Goal: Task Accomplishment & Management: Complete application form

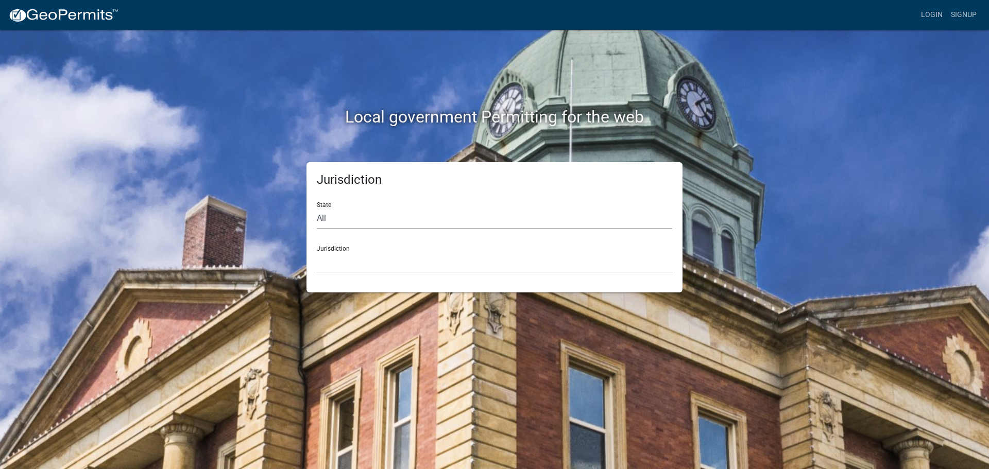
click at [337, 220] on select "All [US_STATE] [US_STATE] [US_STATE] [US_STATE] [US_STATE] [US_STATE] [US_STATE…" at bounding box center [494, 218] width 355 height 21
select select "[US_STATE]"
click at [317, 208] on select "All [US_STATE] [US_STATE] [US_STATE] [US_STATE] [US_STATE] [US_STATE] [US_STATE…" at bounding box center [494, 218] width 355 height 21
click at [342, 257] on select "City of [GEOGRAPHIC_DATA], [US_STATE] City of [GEOGRAPHIC_DATA], [US_STATE] Cit…" at bounding box center [494, 262] width 355 height 21
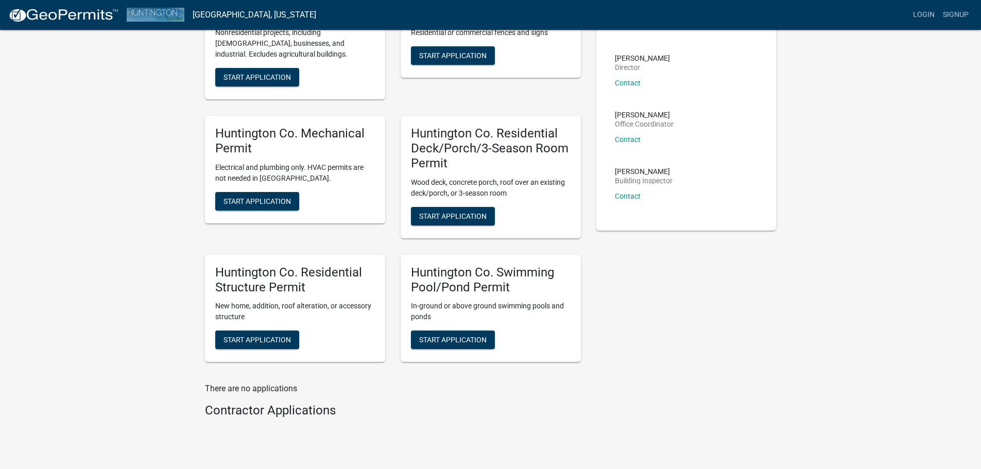
scroll to position [102, 0]
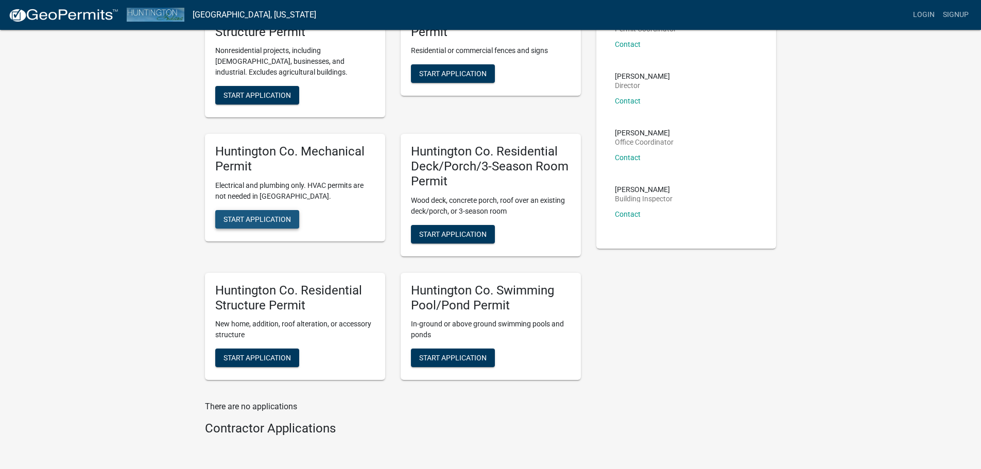
click at [263, 214] on button "Start Application" at bounding box center [257, 219] width 84 height 19
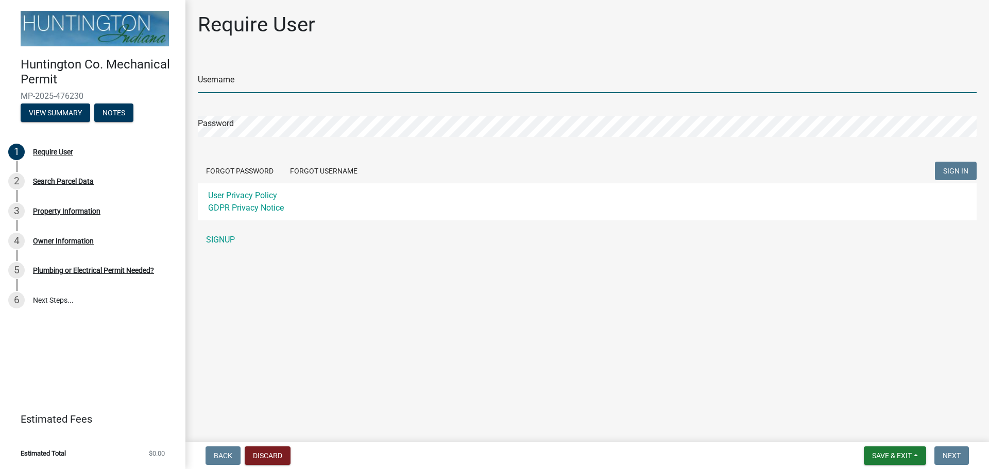
type input "Young Electric Inc"
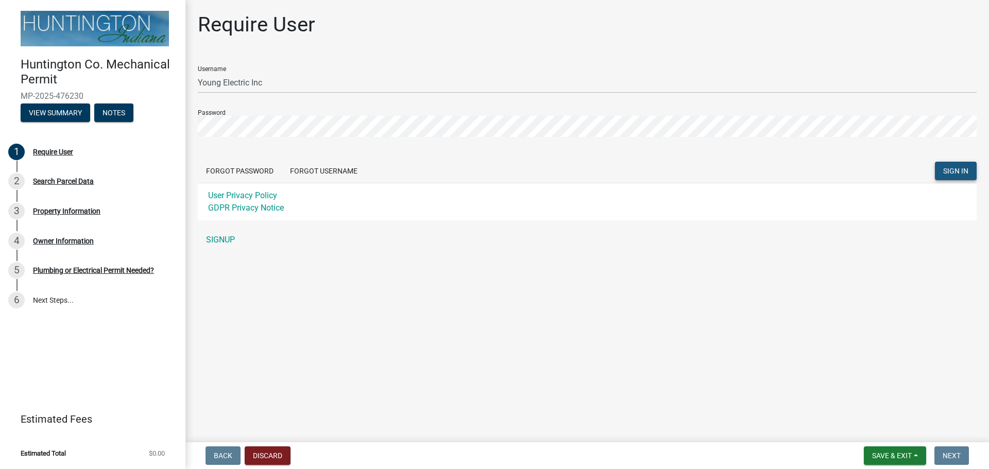
click at [954, 171] on span "SIGN IN" at bounding box center [955, 171] width 25 height 8
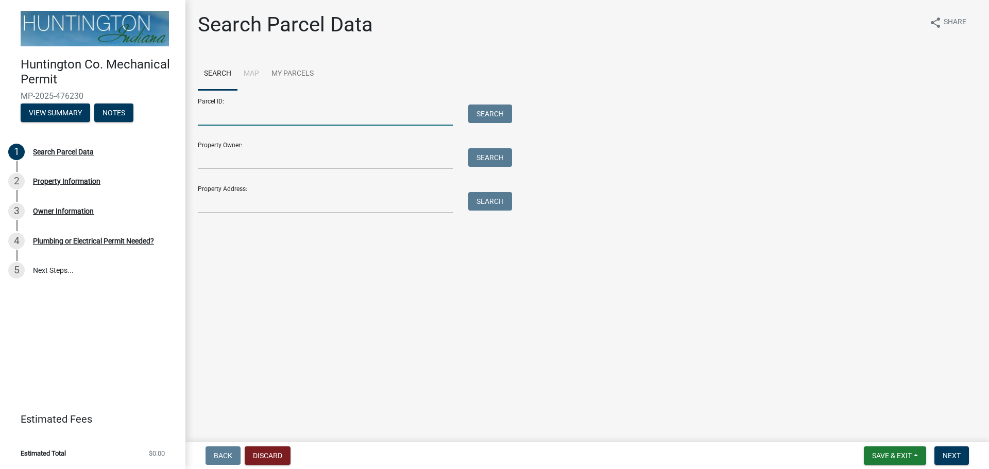
click at [208, 115] on input "Parcel ID:" at bounding box center [325, 115] width 255 height 21
paste input "35-04-23-400-033.200-002"
type input "35-04-23-400-033.200-002"
click at [501, 113] on button "Search" at bounding box center [490, 114] width 44 height 19
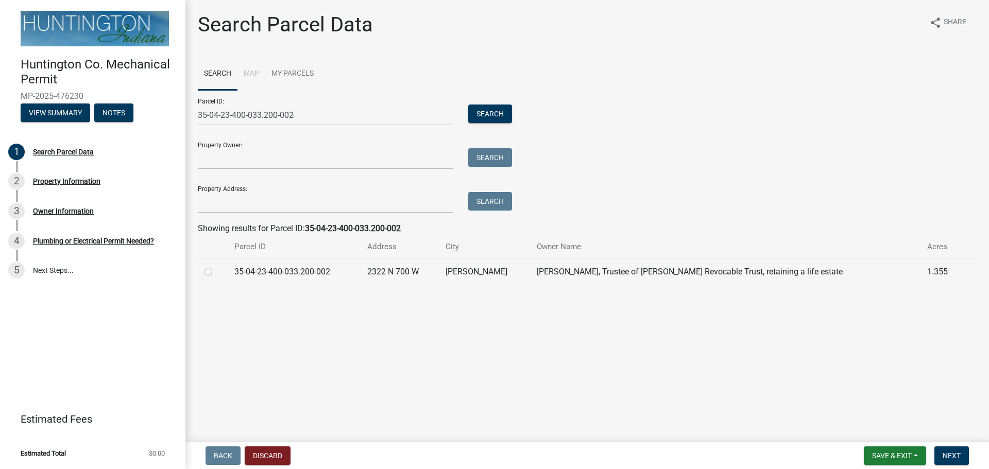
click at [216, 266] on label at bounding box center [216, 266] width 0 height 0
click at [216, 272] on input "radio" at bounding box center [219, 269] width 7 height 7
radio input "true"
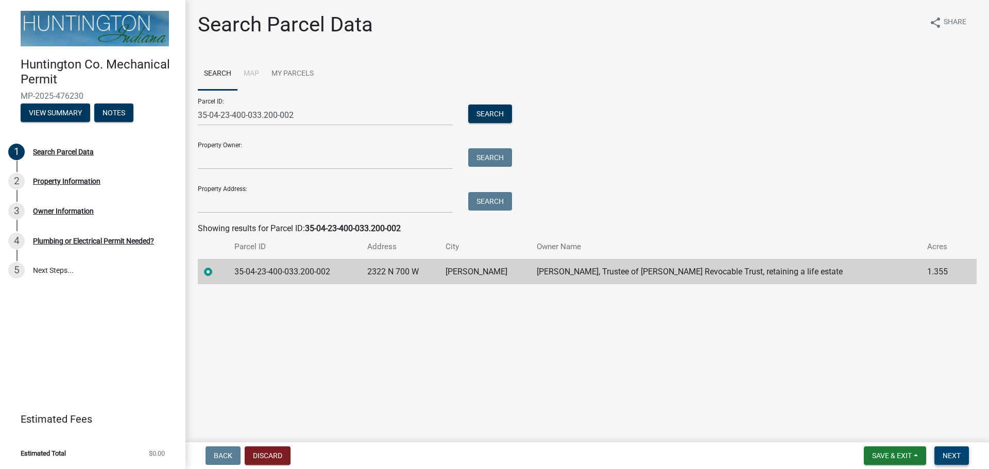
click at [951, 458] on span "Next" at bounding box center [951, 456] width 18 height 8
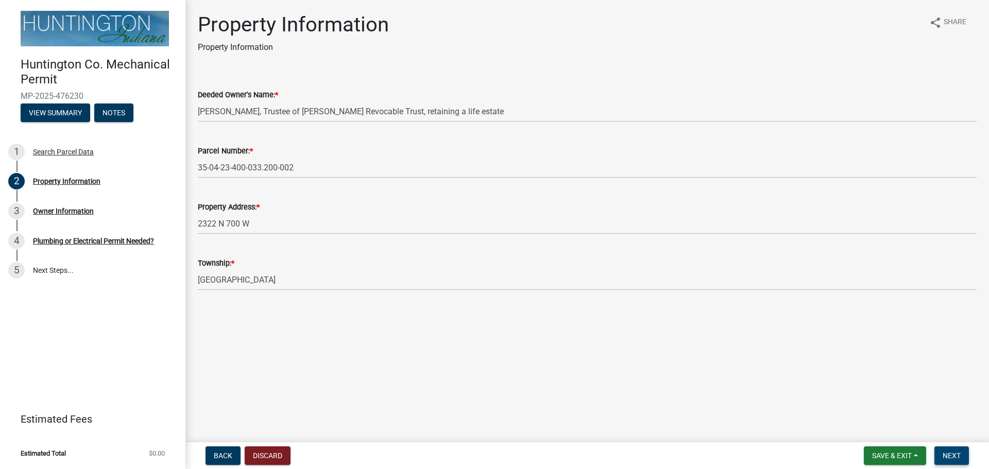
click at [951, 458] on span "Next" at bounding box center [951, 456] width 18 height 8
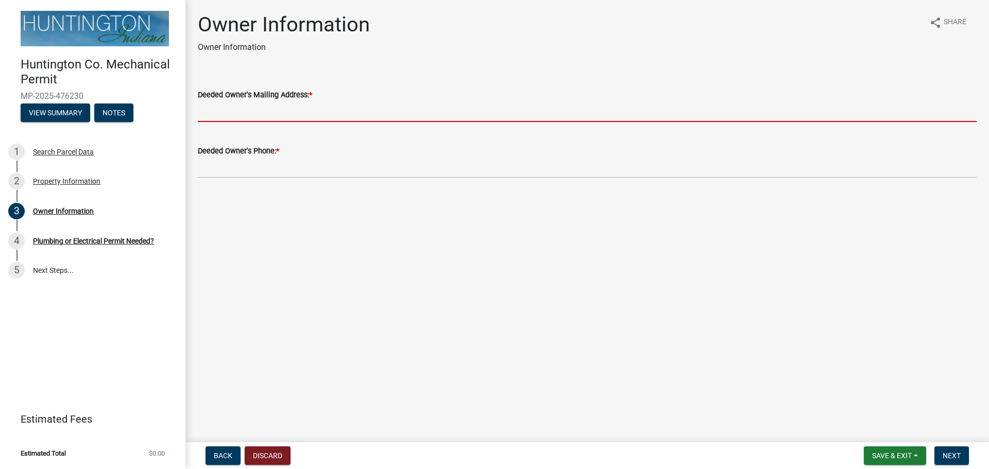
click at [258, 113] on input "Deeded Owner's Mailing Address: *" at bounding box center [587, 111] width 778 height 21
click at [277, 109] on input "Deeded Owner's Mailing Address: *" at bounding box center [587, 111] width 778 height 21
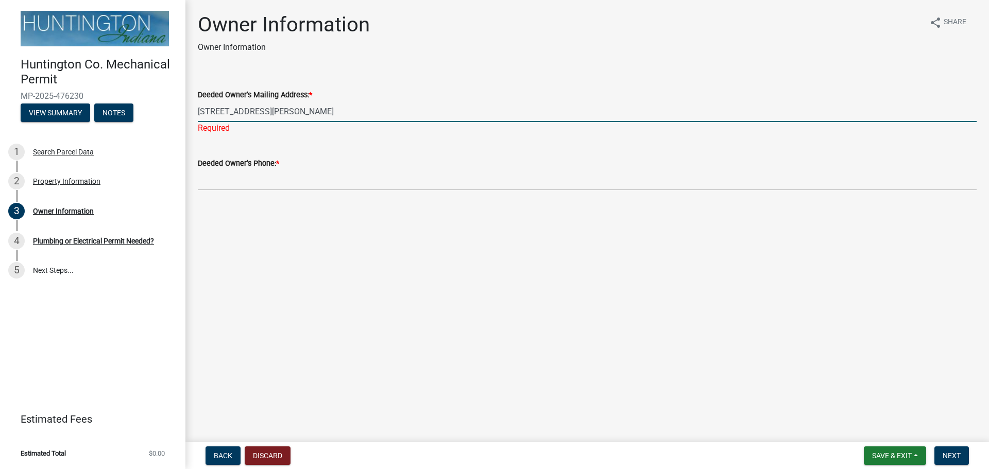
type input "[STREET_ADDRESS][PERSON_NAME]"
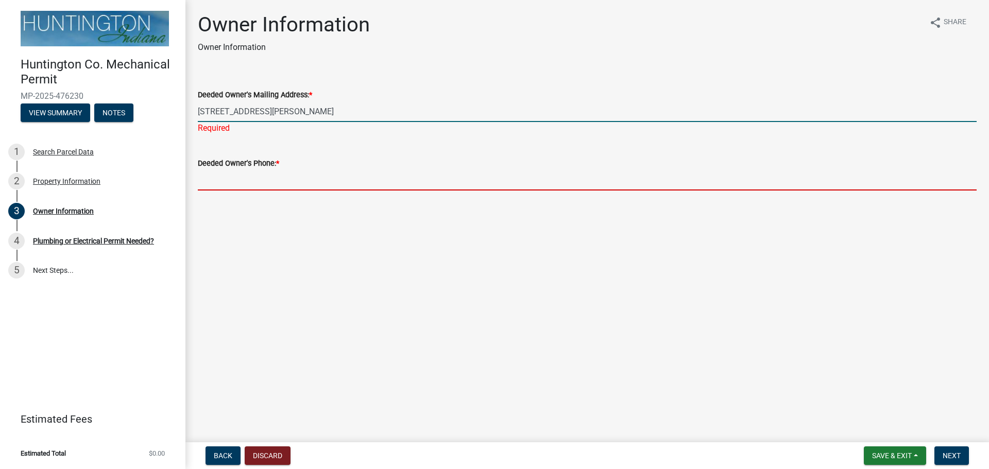
click at [274, 178] on input "Deeded Owner's Phone: *" at bounding box center [587, 179] width 778 height 21
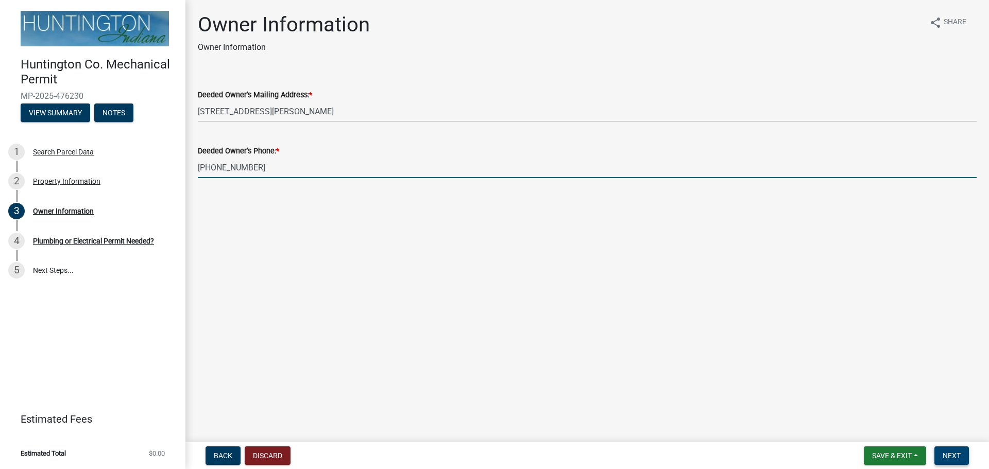
type input "[PHONE_NUMBER]"
click at [956, 454] on span "Next" at bounding box center [951, 456] width 18 height 8
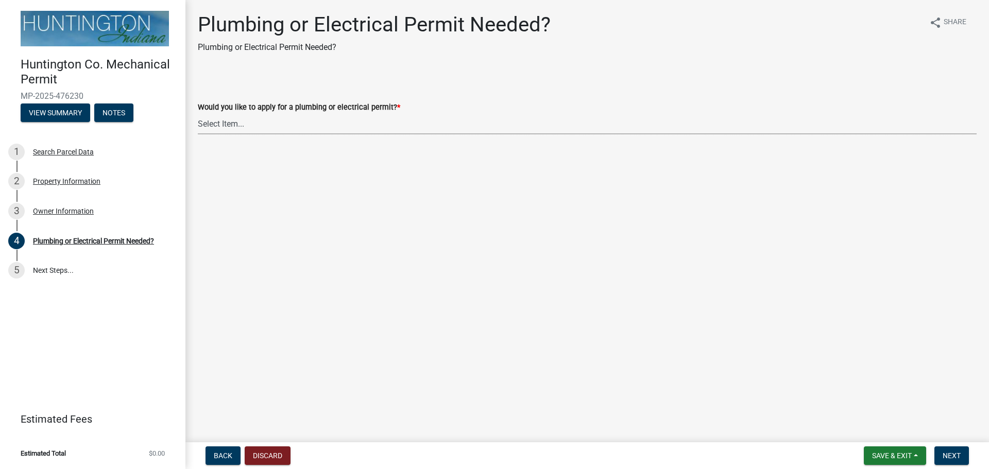
click at [251, 130] on select "Select Item... plumbing electrical" at bounding box center [587, 123] width 778 height 21
click at [198, 113] on select "Select Item... plumbing electrical" at bounding box center [587, 123] width 778 height 21
select select "82bdcc69-8734-43af-a4fa-e76f8d275e41"
click at [961, 462] on button "Next" at bounding box center [951, 455] width 34 height 19
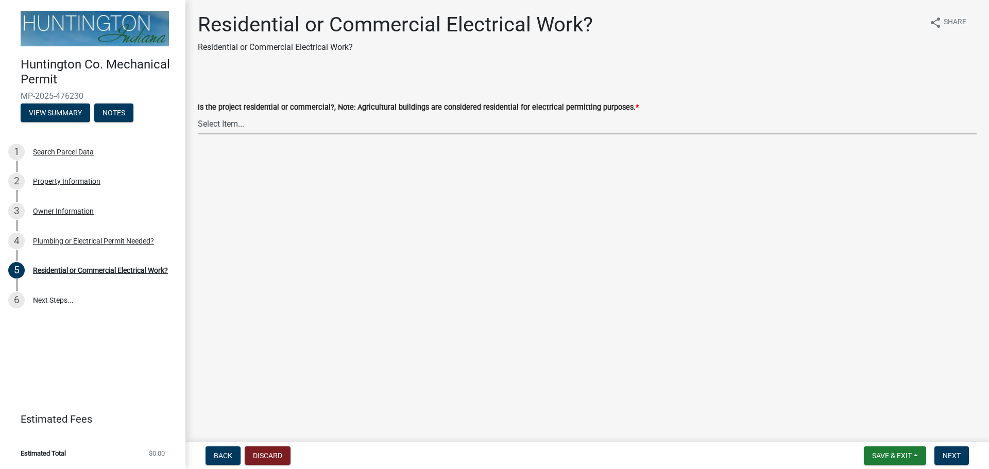
click at [256, 126] on select "Select Item... Residential Commercial" at bounding box center [587, 123] width 778 height 21
click at [198, 113] on select "Select Item... Residential Commercial" at bounding box center [587, 123] width 778 height 21
select select "3db72f89-ebf7-44a2-a43c-36ed77a05272"
click at [954, 460] on button "Next" at bounding box center [951, 455] width 34 height 19
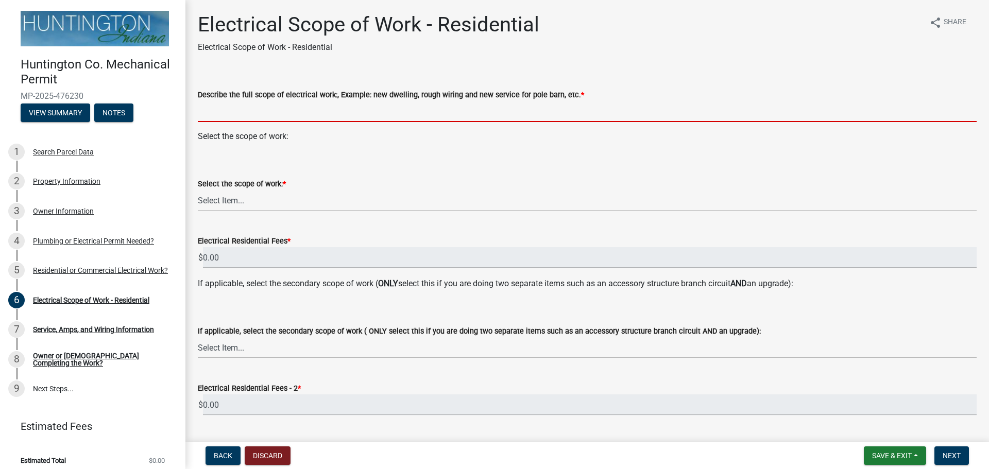
click at [261, 108] on input "Describe the full scope of electrical work:, Example: new dwelling, rough wirin…" at bounding box center [587, 111] width 778 height 21
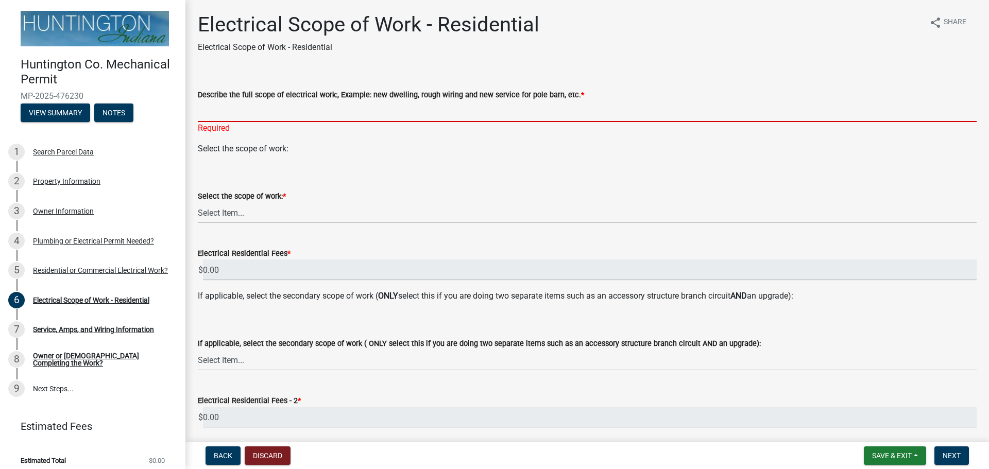
click at [224, 114] on input "Describe the full scope of electrical work:, Example: new dwelling, rough wirin…" at bounding box center [587, 111] width 778 height 21
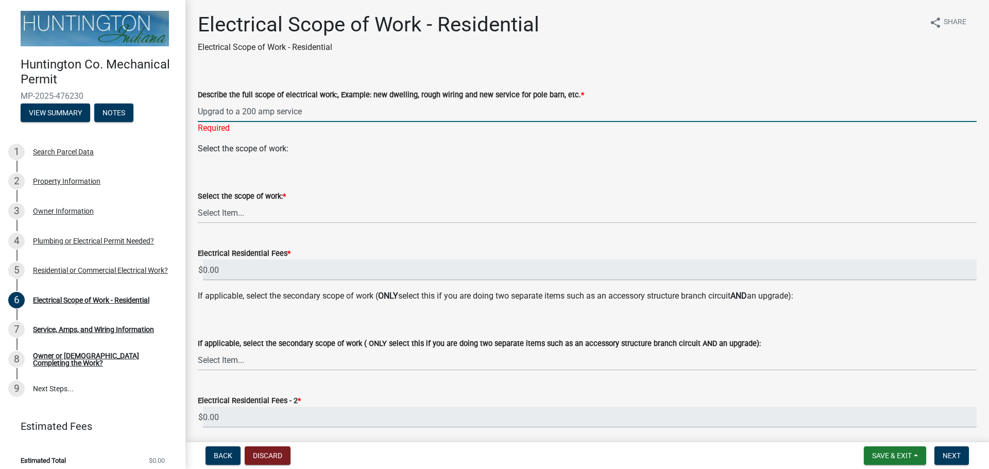
type input "Upgrad to a 200 amp service"
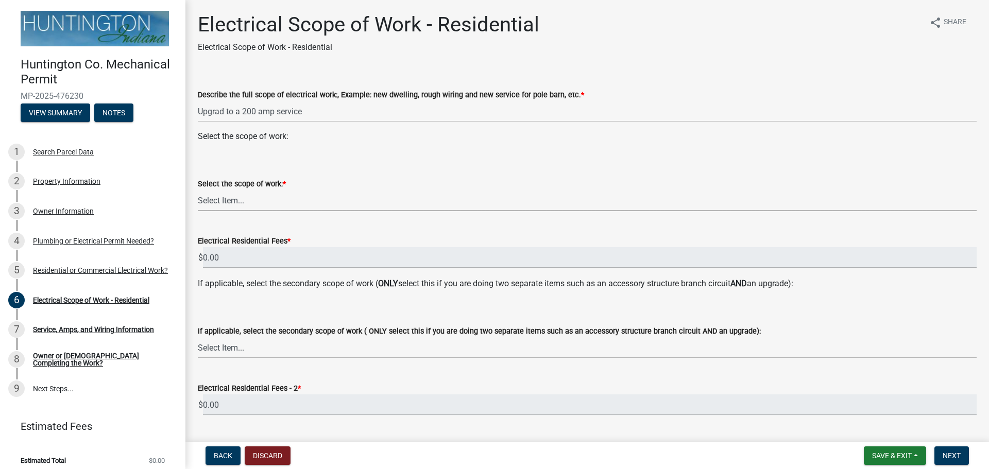
click at [218, 207] on select "Select Item... New Service (new meter base installation) Upgrade (includes relo…" at bounding box center [587, 200] width 778 height 21
click at [198, 190] on select "Select Item... New Service (new meter base installation) Upgrade (includes relo…" at bounding box center [587, 200] width 778 height 21
select select "108a24b7-cc86-458b-9d07-b72a6c5c0cf8"
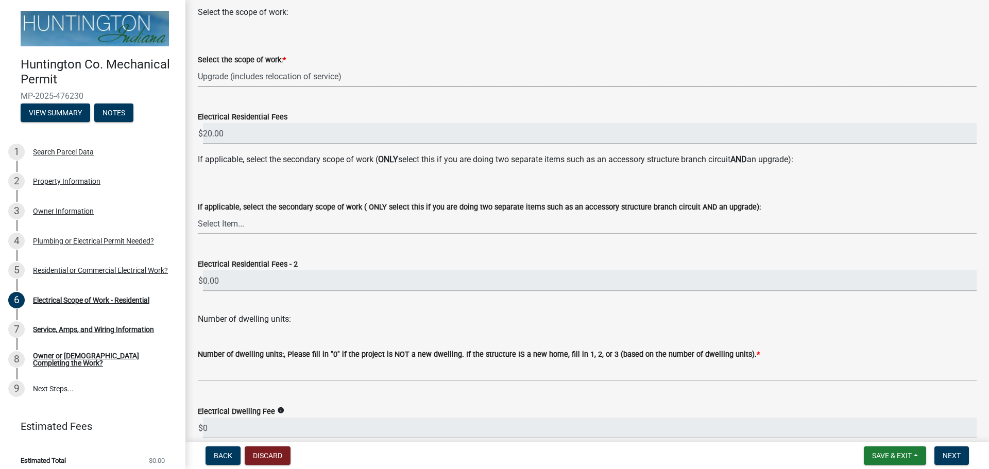
scroll to position [154, 0]
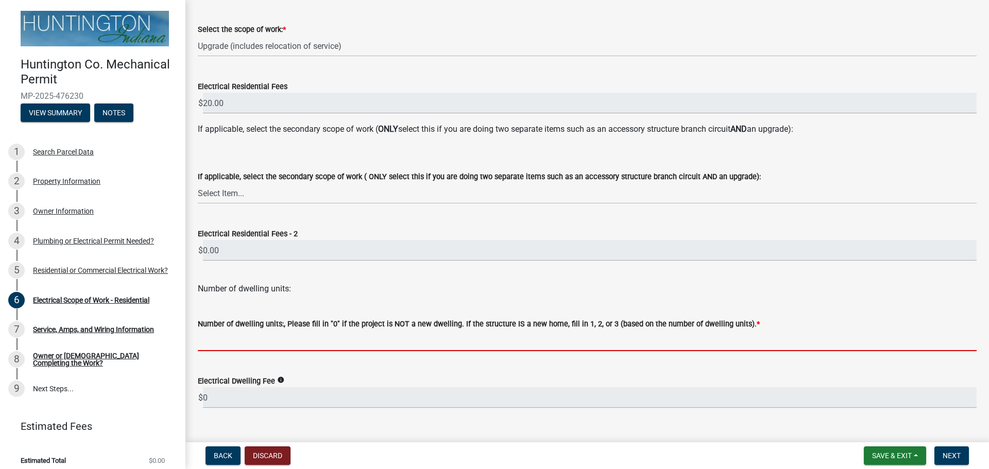
click at [237, 344] on input "text" at bounding box center [587, 340] width 778 height 21
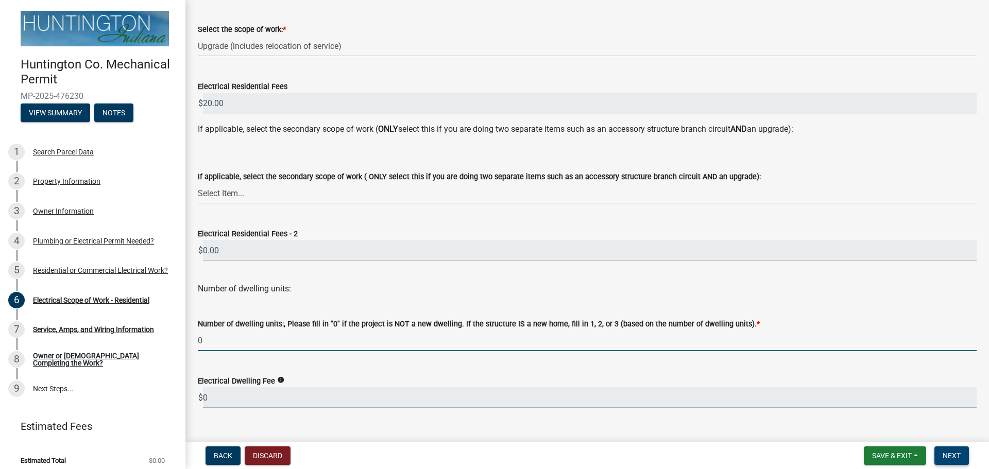
type input "0"
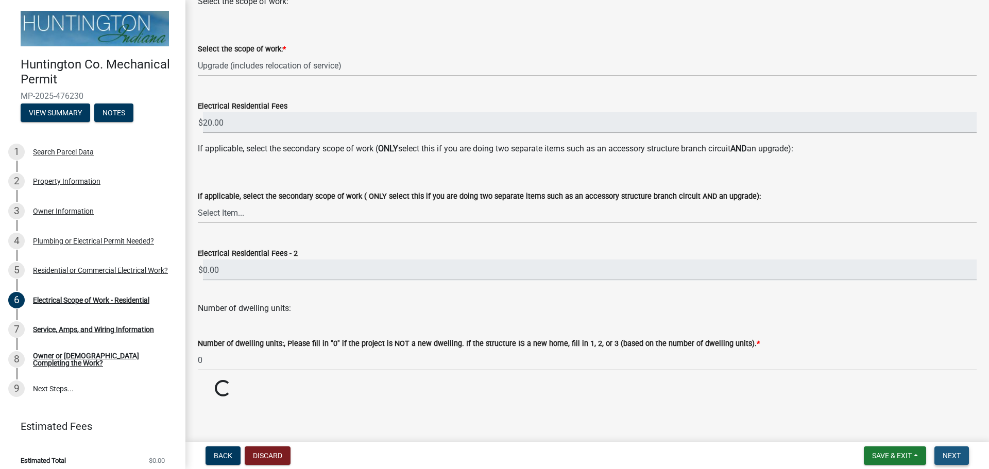
click at [956, 455] on span "Next" at bounding box center [951, 456] width 18 height 8
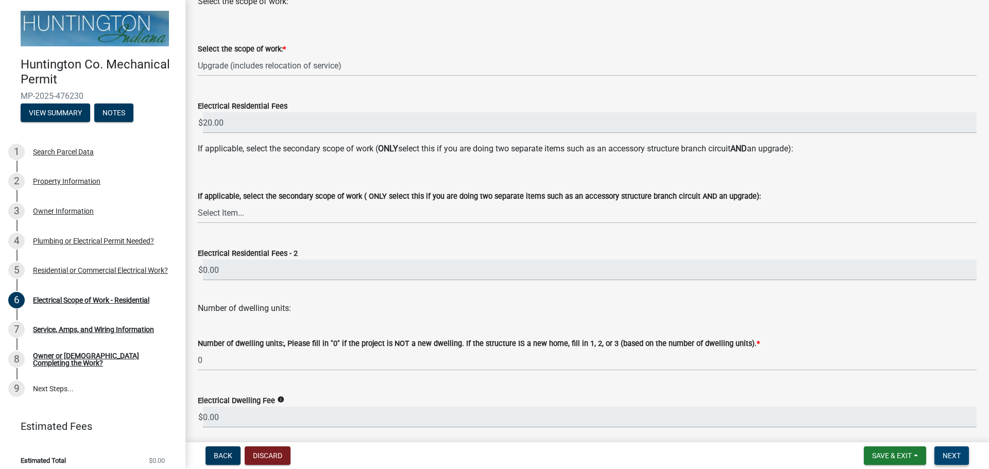
click at [956, 455] on span "Next" at bounding box center [951, 456] width 18 height 8
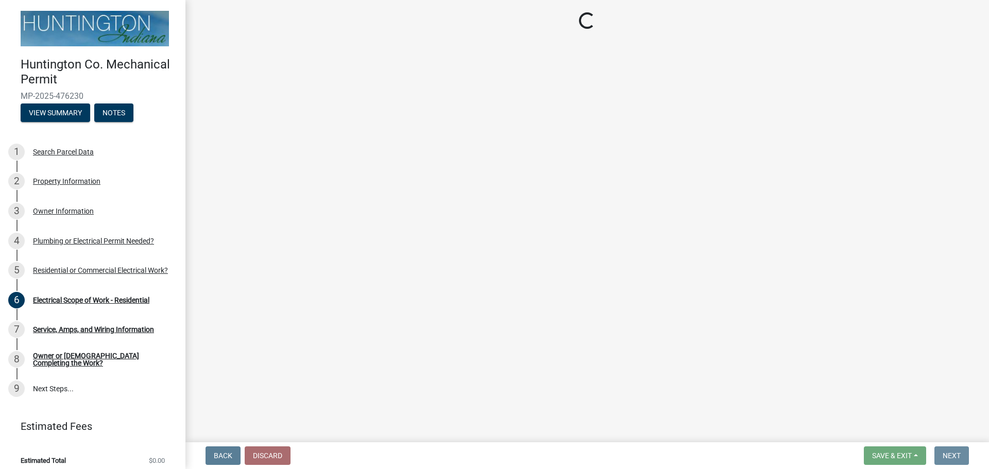
scroll to position [0, 0]
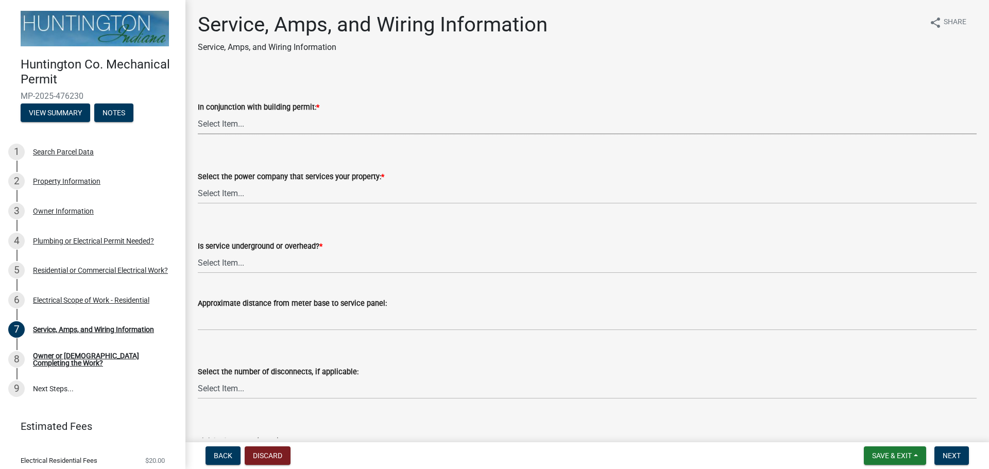
click at [232, 116] on select "Select Item... Yes No" at bounding box center [587, 123] width 778 height 21
click at [198, 113] on select "Select Item... Yes No" at bounding box center [587, 123] width 778 height 21
select select "b5401265-710a-437d-bfc0-f060779c66cc"
click at [227, 192] on select "Select Item... Duke Energy Northeastern REMC Wabash County REMC [PERSON_NAME] U…" at bounding box center [587, 193] width 778 height 21
click at [198, 183] on select "Select Item... Duke Energy Northeastern REMC Wabash County REMC [PERSON_NAME] U…" at bounding box center [587, 193] width 778 height 21
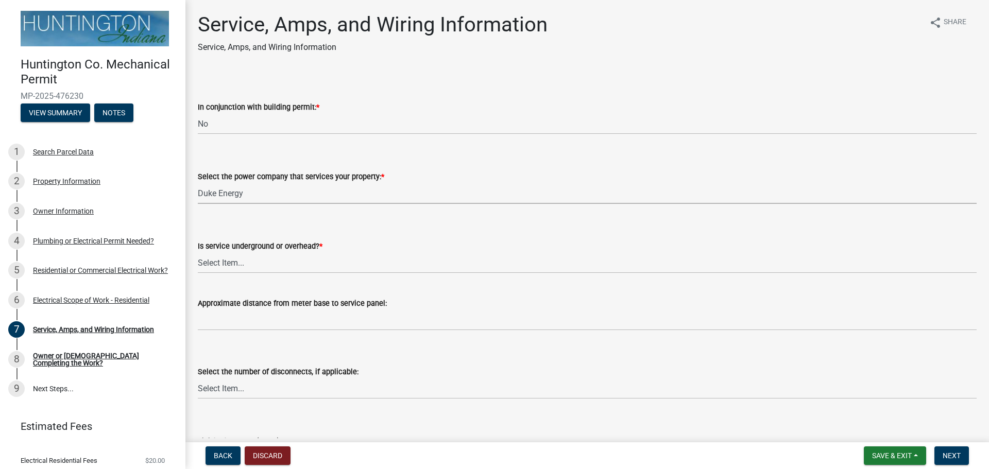
select select "86d62ac7-5622-45a6-b031-aaeffb271793"
click at [231, 262] on select "Select Item... Underground Overhead" at bounding box center [587, 262] width 778 height 21
click at [198, 252] on select "Select Item... Underground Overhead" at bounding box center [587, 262] width 778 height 21
select select "0062908c-337a-4ab8-a3d7-0b4f4dedaf0b"
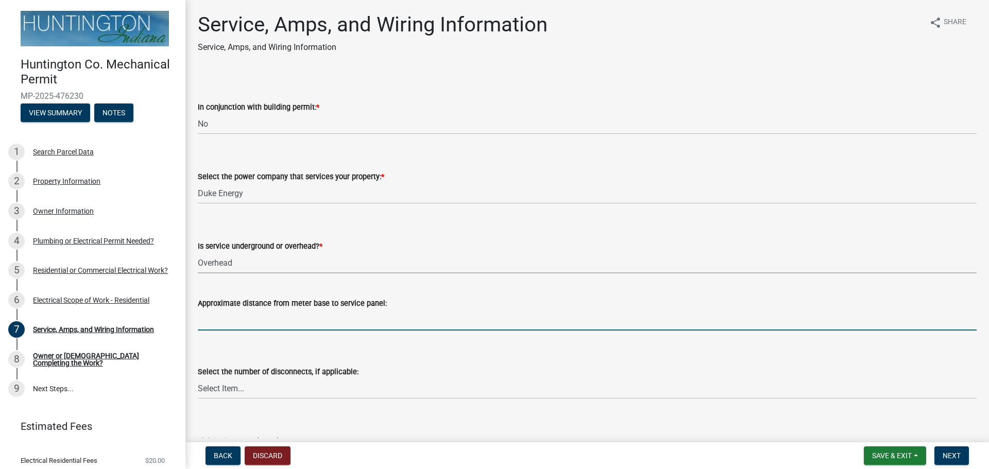
click at [240, 319] on input "Approximate distance from meter base to service panel:" at bounding box center [587, 319] width 778 height 21
type input "?"
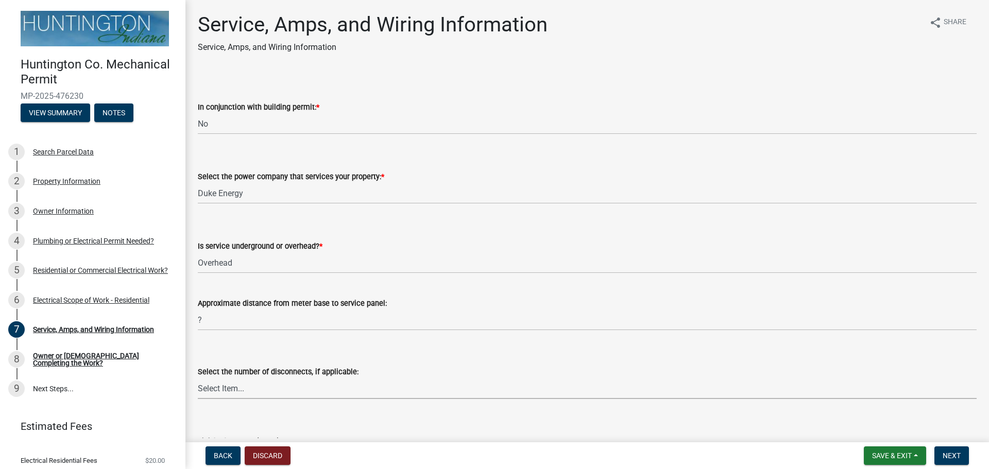
click at [248, 386] on select "Select Item... one two three four or more No Disconnects" at bounding box center [587, 388] width 778 height 21
click at [198, 378] on select "Select Item... one two three four or more No Disconnects" at bounding box center [587, 388] width 778 height 21
select select "71bbe122-d664-4450-b24f-e64a9e4c6d13"
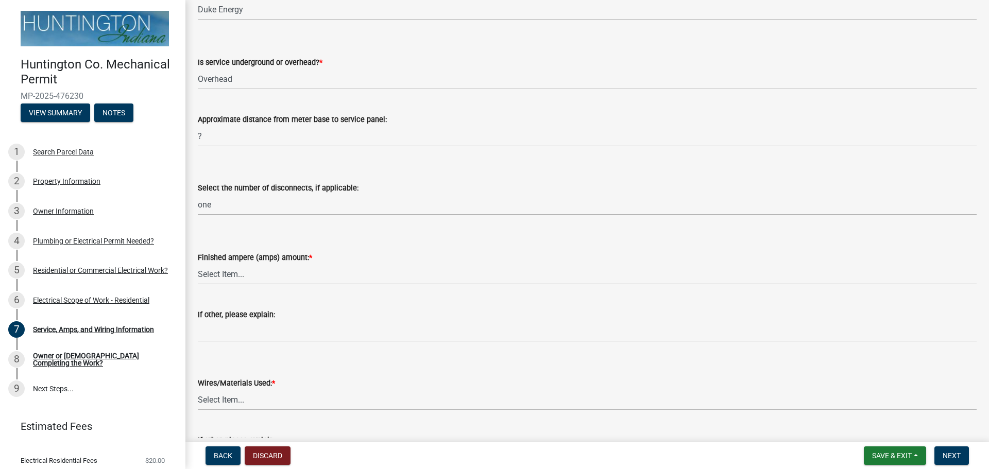
scroll to position [206, 0]
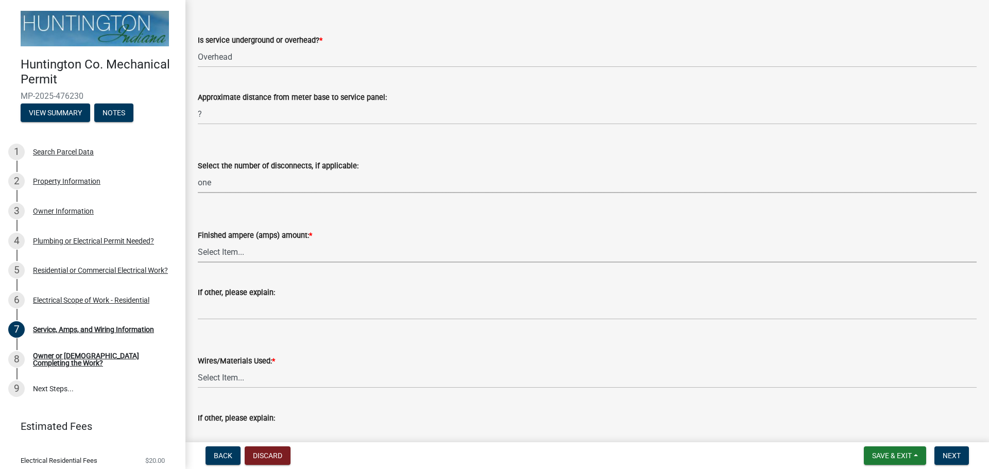
click at [217, 242] on select "Select Item... 100 amp 200 amp 400 amp other" at bounding box center [587, 251] width 778 height 21
click at [198, 241] on select "Select Item... 100 amp 200 amp 400 amp other" at bounding box center [587, 251] width 778 height 21
select select "77917e57-3373-4527-be00-46cfa300debe"
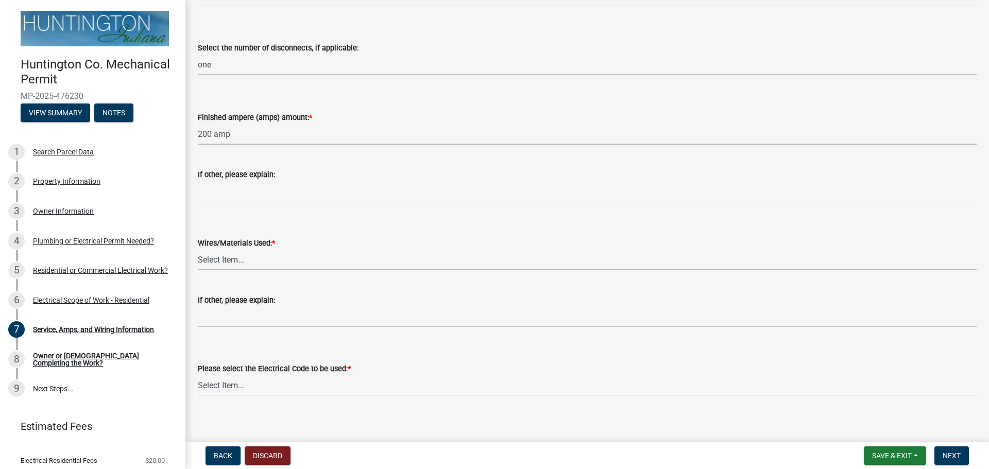
scroll to position [331, 0]
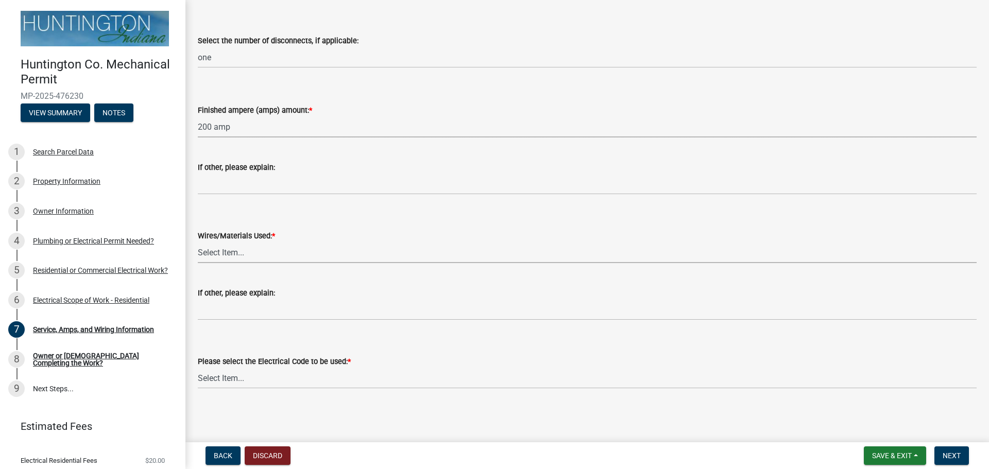
click at [231, 247] on select "Select Item... 2 AWG Aluminum 4 AWG Copper 2-4/0 or 1-1/0 Aluminum 2/0 Copper 2…" at bounding box center [587, 252] width 778 height 21
click at [198, 242] on select "Select Item... 2 AWG Aluminum 4 AWG Copper 2-4/0 or 1-1/0 Aluminum 2/0 Copper 2…" at bounding box center [587, 252] width 778 height 21
select select "6b87888a-4deb-48a2-ac11-26351d48ff00"
click at [248, 379] on select "Select Item... [US_STATE] Electrical Code One & Two Family Dwelling Code" at bounding box center [587, 378] width 778 height 21
click at [198, 368] on select "Select Item... [US_STATE] Electrical Code One & Two Family Dwelling Code" at bounding box center [587, 378] width 778 height 21
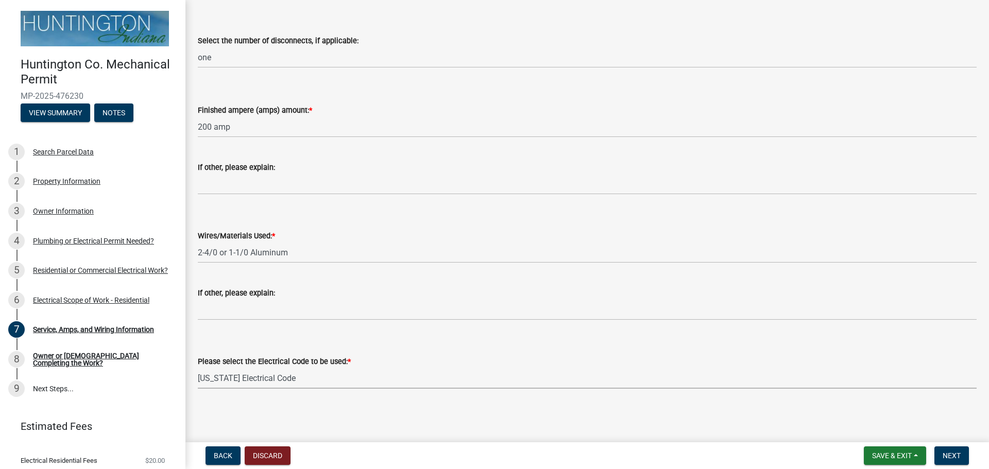
select select "5aeea631-e80a-4ba0-b39f-f5c26114ddfc"
click at [956, 456] on span "Next" at bounding box center [951, 456] width 18 height 8
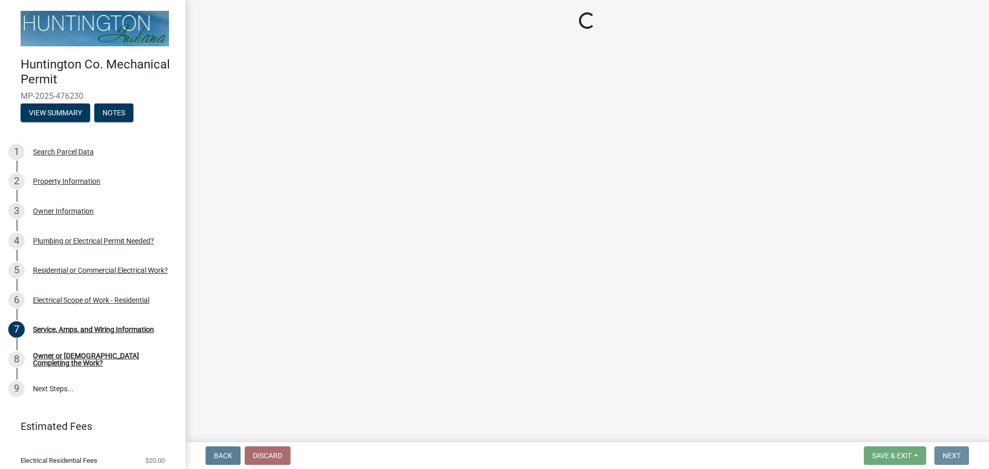
scroll to position [0, 0]
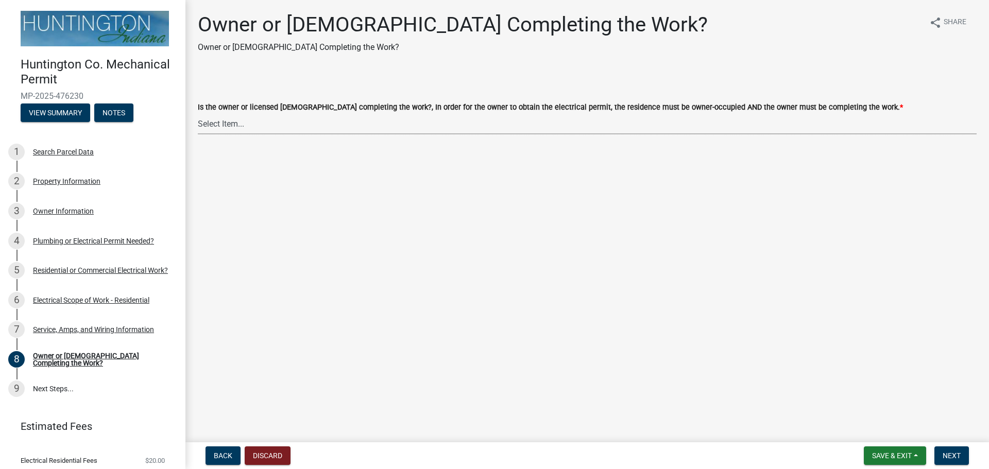
click at [222, 125] on select "Select Item... owner contractor" at bounding box center [587, 123] width 778 height 21
click at [198, 113] on select "Select Item... owner contractor" at bounding box center [587, 123] width 778 height 21
select select "408e0cf4-d53f-4268-b860-e8792218a171"
click at [951, 455] on span "Next" at bounding box center [951, 456] width 18 height 8
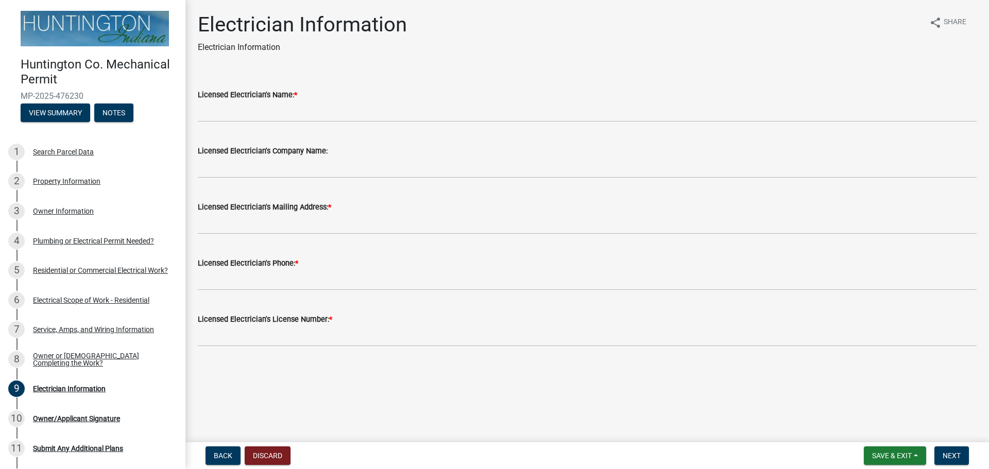
click at [270, 100] on div "Licensed Electrician's Name: *" at bounding box center [587, 95] width 778 height 12
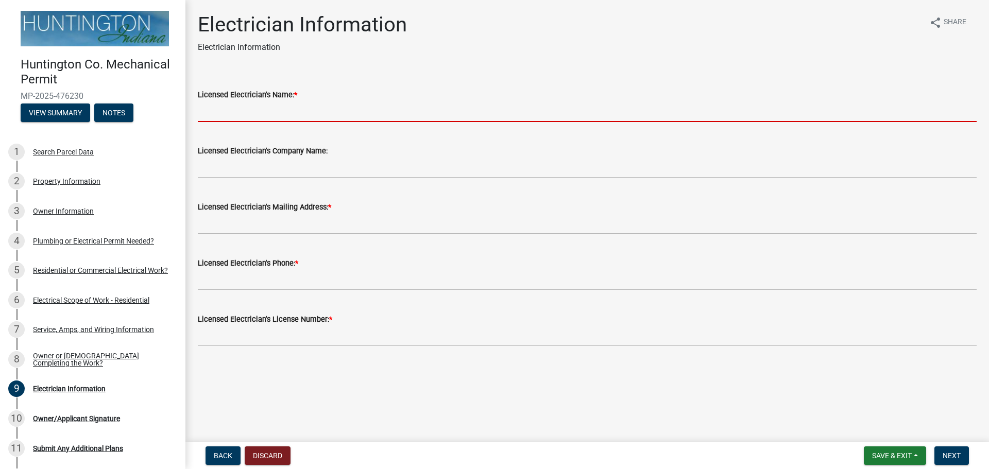
click at [332, 119] on input "Licensed Electrician's Name: *" at bounding box center [587, 111] width 778 height 21
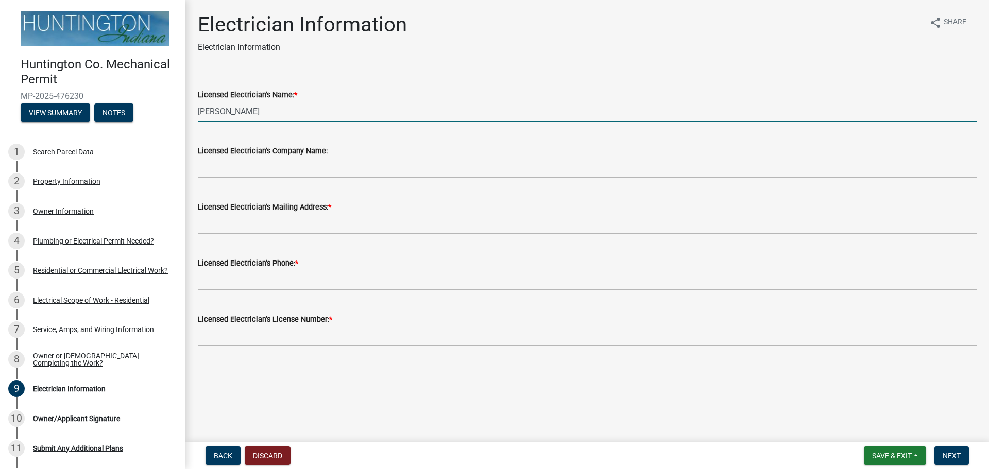
type input "[PERSON_NAME]"
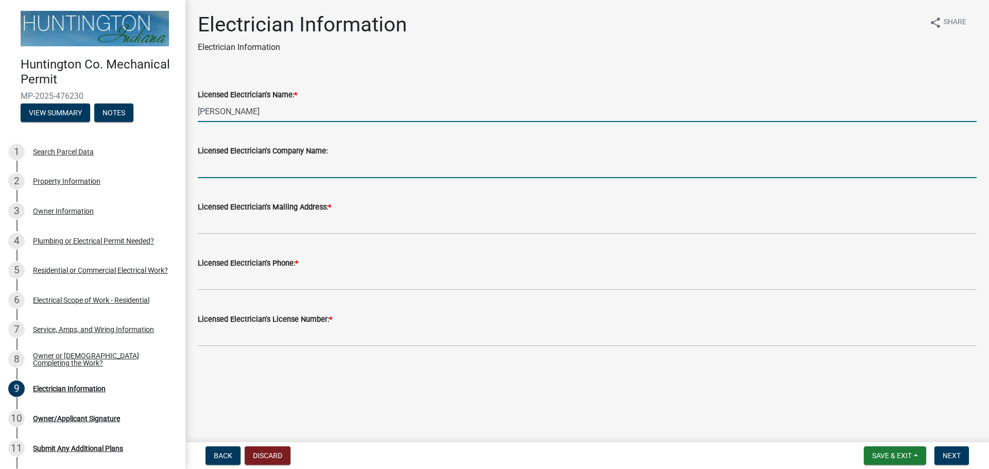
click at [300, 161] on input "Licensed Electrician's Company Name:" at bounding box center [587, 167] width 778 height 21
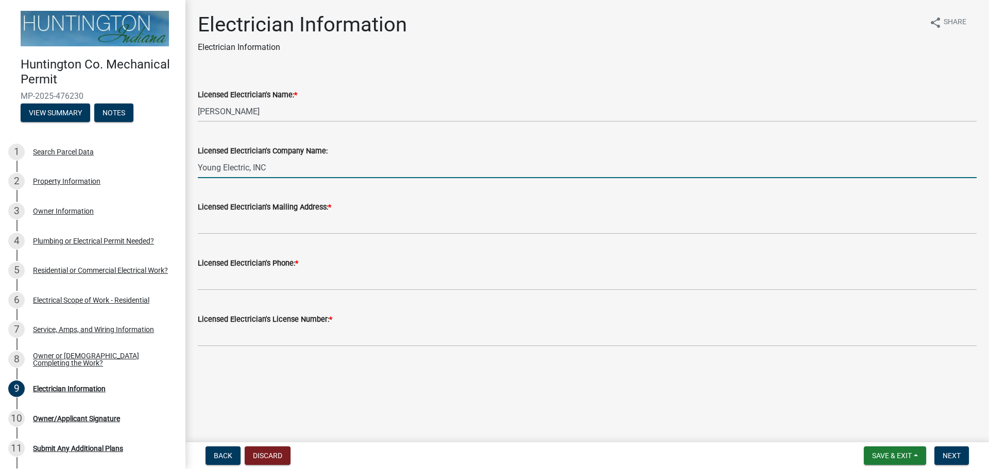
type input "Young Electric, INC"
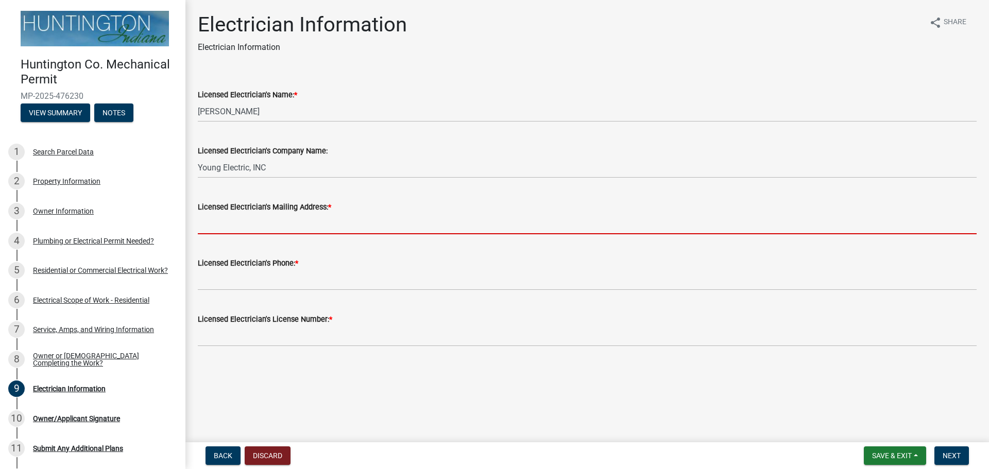
click at [276, 222] on input "Licensed Electrician's Mailing Address: *" at bounding box center [587, 223] width 778 height 21
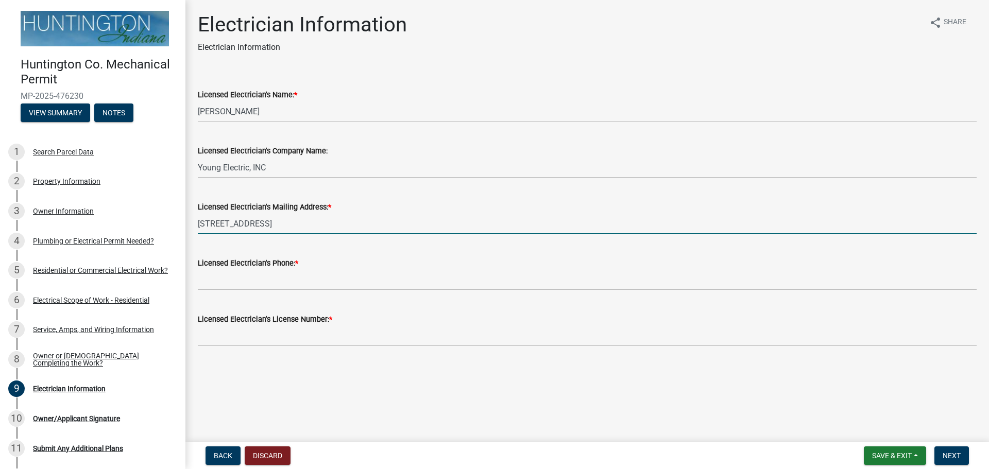
type input "[STREET_ADDRESS]"
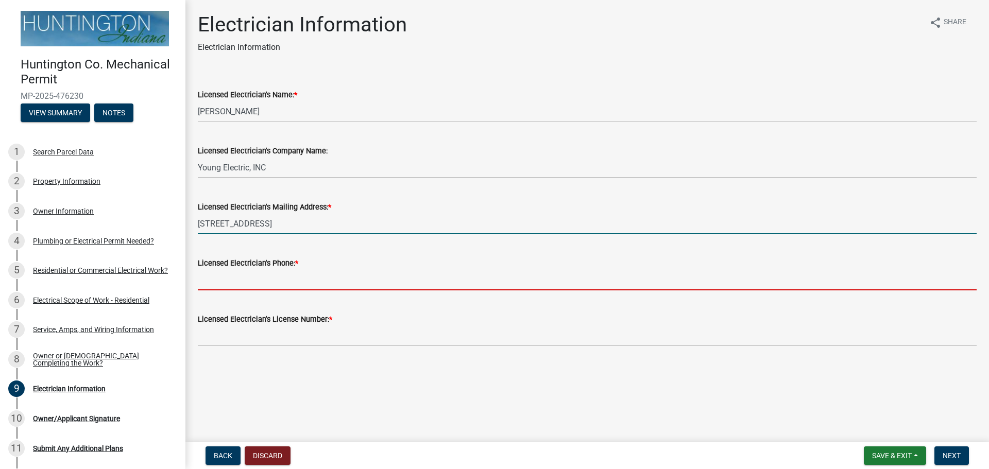
click at [264, 282] on input "Licensed Electrician's Phone: *" at bounding box center [587, 279] width 778 height 21
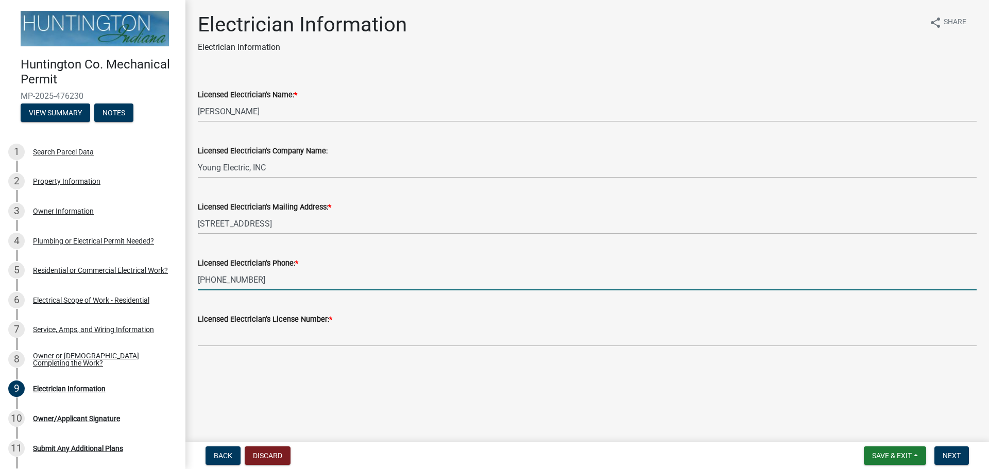
type input "[PHONE_NUMBER]"
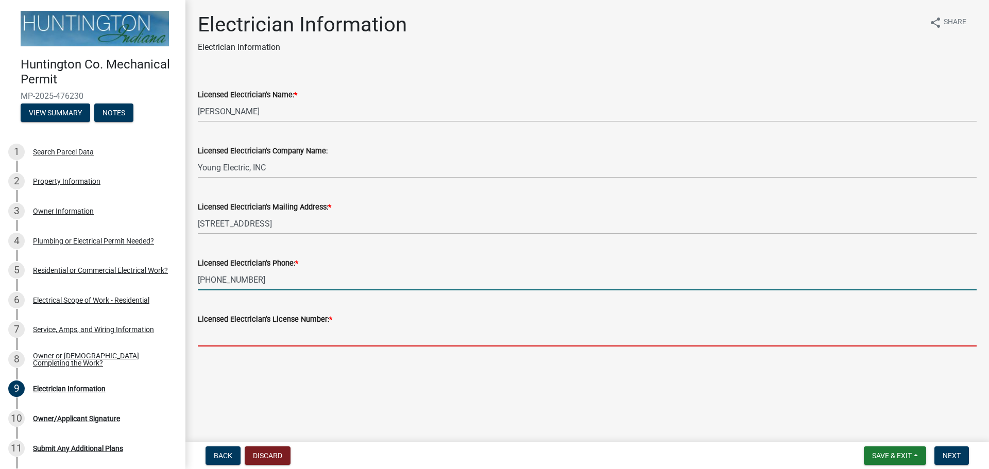
click at [264, 338] on input "Licensed Electrician's License Number: *" at bounding box center [587, 335] width 778 height 21
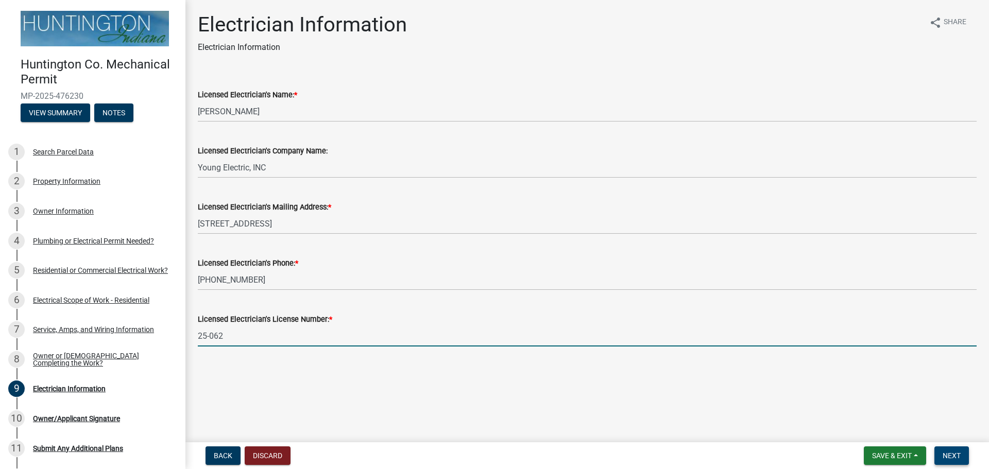
type input "25-062"
click at [953, 458] on span "Next" at bounding box center [951, 456] width 18 height 8
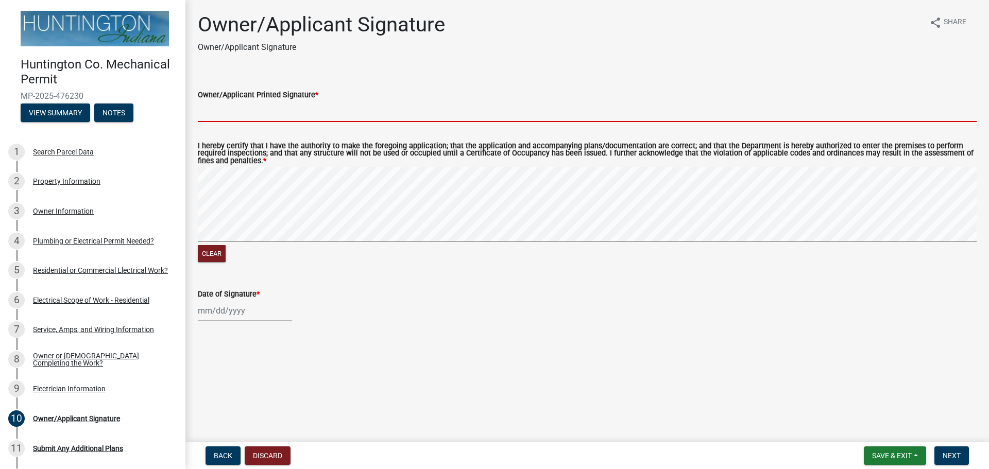
click at [238, 113] on input "Owner/Applicant Printed Signature *" at bounding box center [587, 111] width 778 height 21
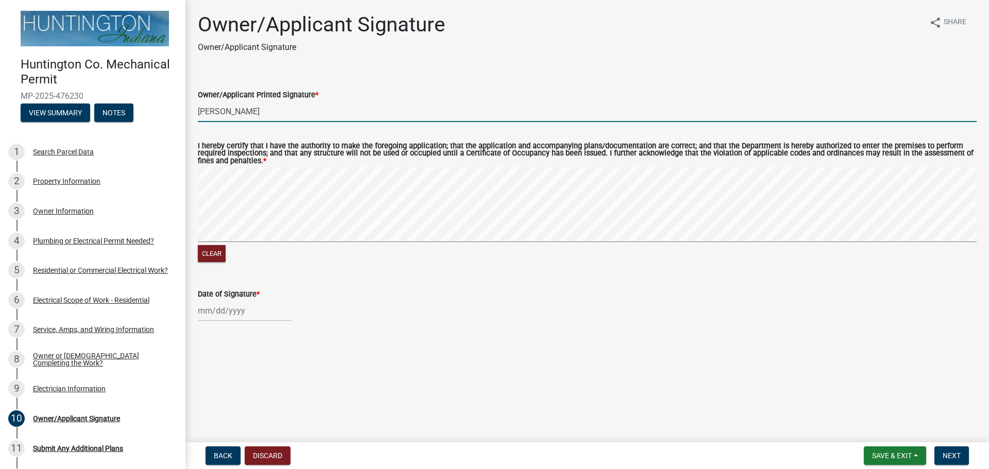
type input "[PERSON_NAME]"
select select "9"
select select "2025"
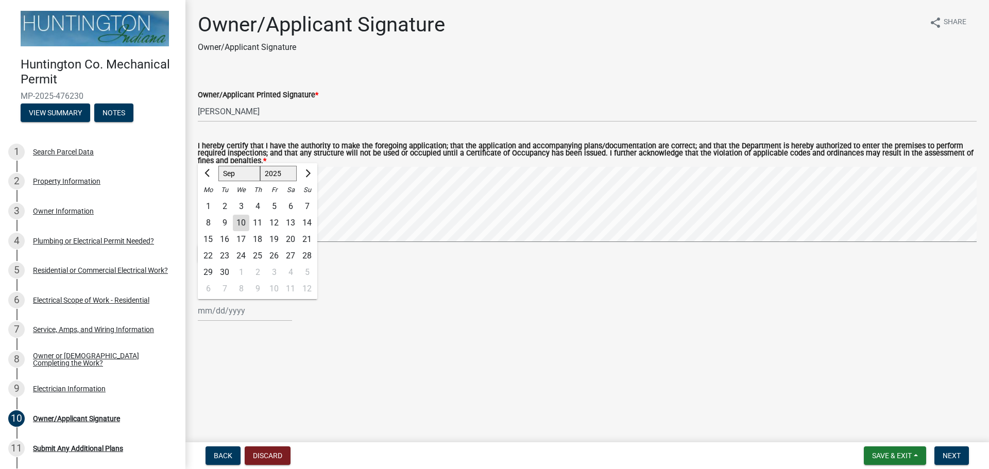
click at [212, 310] on div "[PERSON_NAME] Feb Mar Apr [PERSON_NAME][DATE] Oct Nov [DATE] 1526 1527 1528 152…" at bounding box center [245, 310] width 94 height 21
click at [241, 223] on div "10" at bounding box center [241, 223] width 16 height 16
type input "[DATE]"
click at [944, 457] on span "Next" at bounding box center [951, 456] width 18 height 8
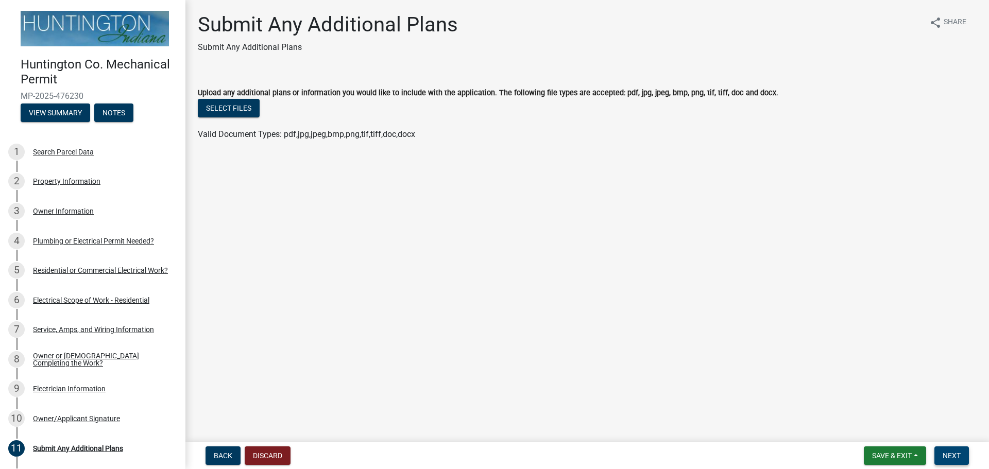
click at [962, 458] on button "Next" at bounding box center [951, 455] width 34 height 19
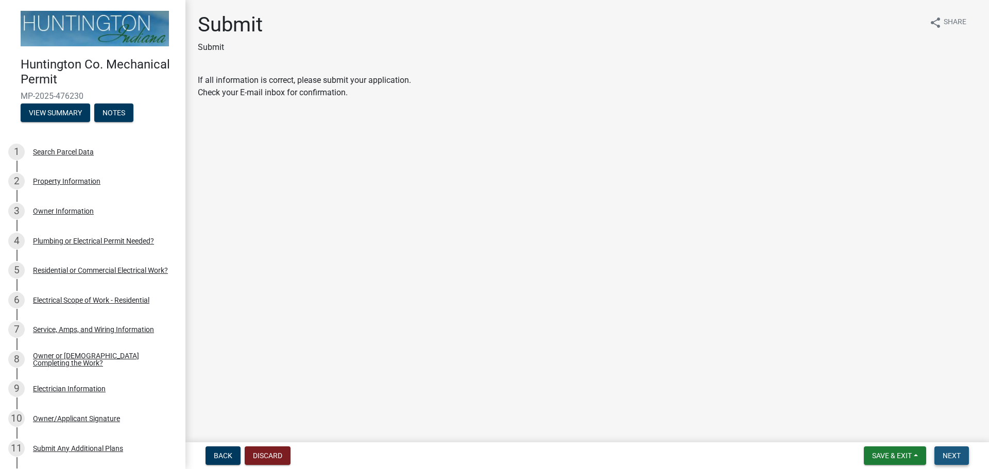
click at [961, 458] on button "Next" at bounding box center [951, 455] width 34 height 19
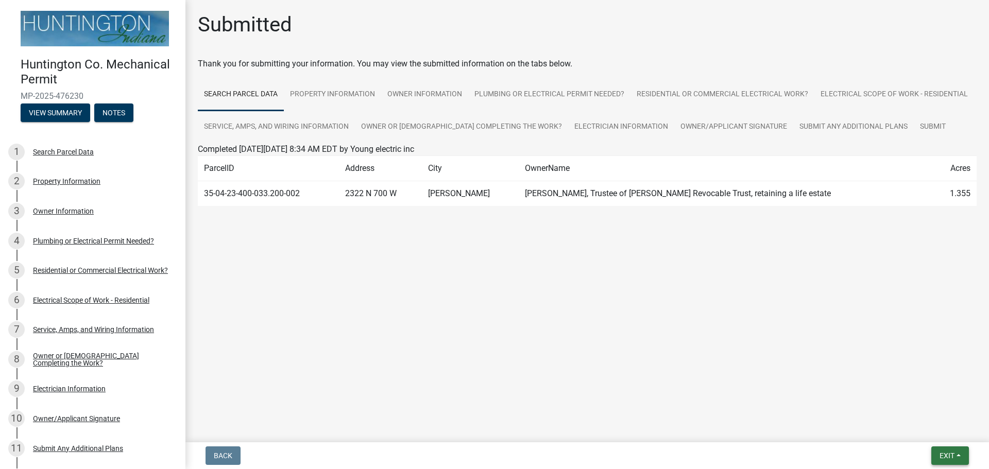
click at [961, 458] on button "Exit" at bounding box center [950, 455] width 38 height 19
click at [924, 430] on button "Save & Exit" at bounding box center [927, 429] width 82 height 25
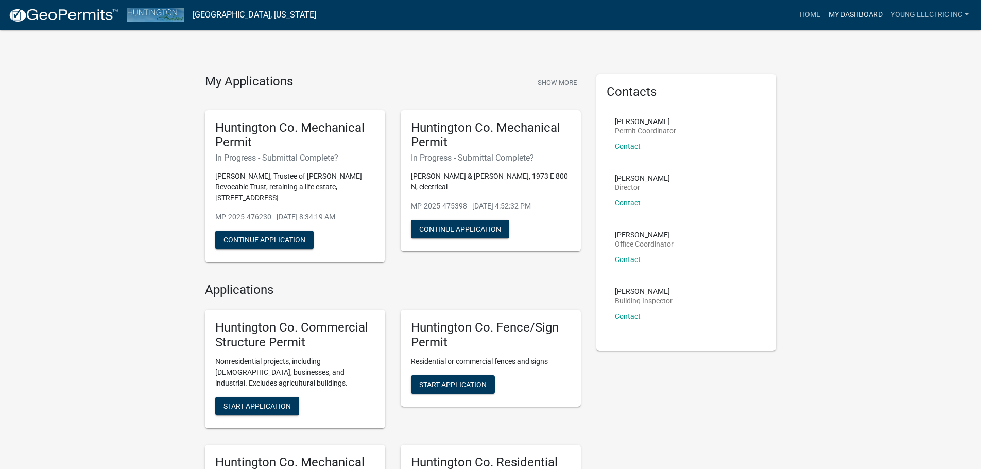
click at [864, 13] on link "My Dashboard" at bounding box center [855, 15] width 62 height 20
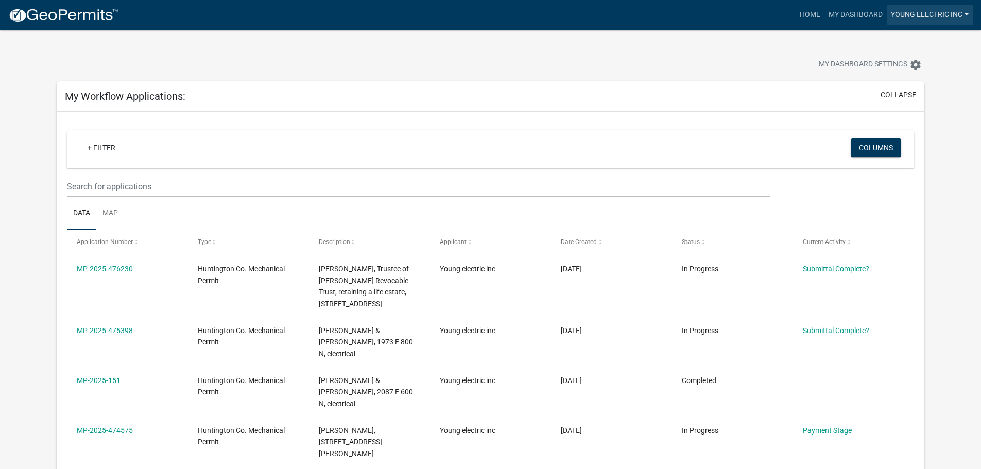
click at [966, 14] on link "Young electric inc" at bounding box center [930, 15] width 86 height 20
click at [915, 76] on link "Logout" at bounding box center [931, 75] width 82 height 25
